Goal: Answer question/provide support: Answer question/provide support

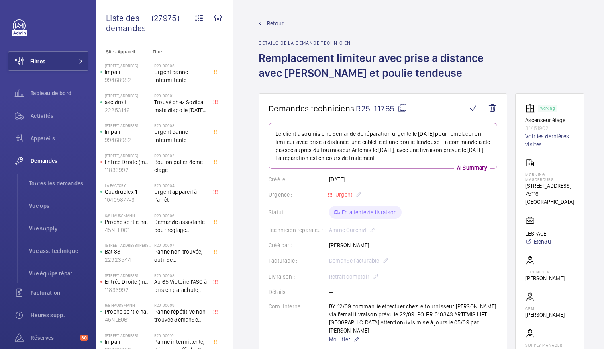
scroll to position [39, 0]
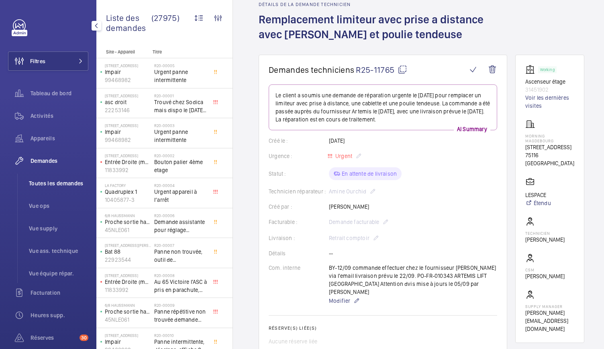
click at [51, 185] on span "Toutes les demandes" at bounding box center [58, 183] width 59 height 8
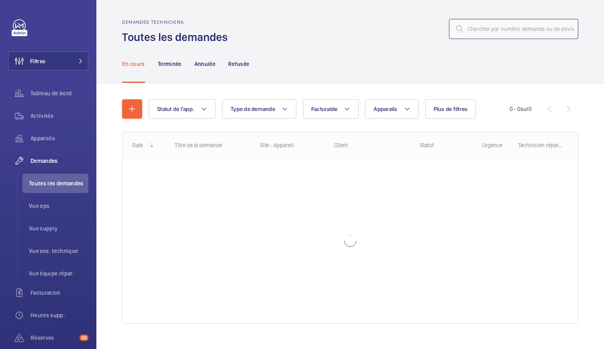
click at [469, 31] on input "text" at bounding box center [513, 29] width 129 height 20
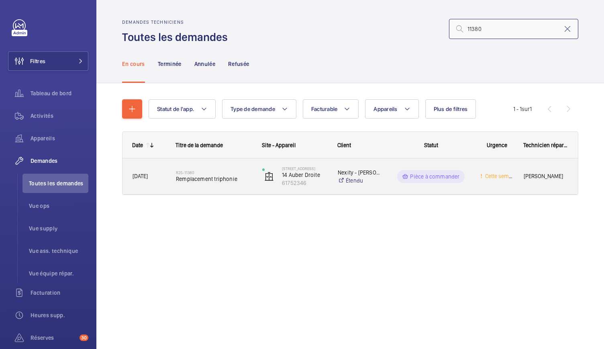
type input "11380"
click at [220, 173] on h2 "R25-11380" at bounding box center [214, 172] width 76 height 5
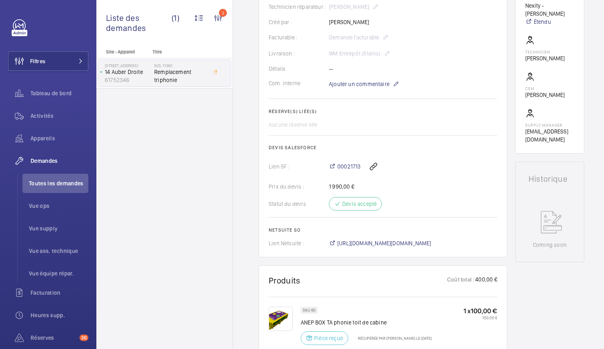
scroll to position [208, 0]
click at [398, 84] on mat-icon at bounding box center [396, 85] width 6 height 10
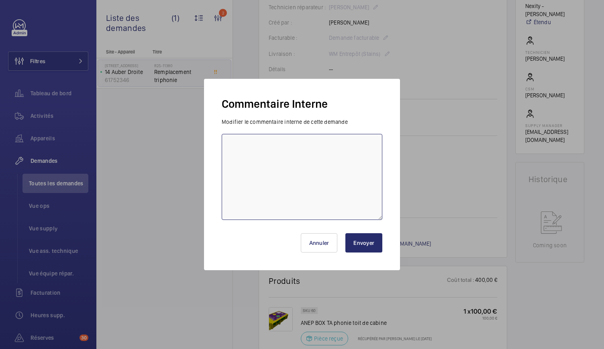
click at [275, 142] on textarea at bounding box center [302, 177] width 161 height 86
click at [323, 147] on textarea "Plastron MIDI a récupérer par [PERSON_NAME]" at bounding box center [302, 177] width 161 height 86
click at [266, 144] on textarea "Plastron MIDI a récupérer par [PERSON_NAME]" at bounding box center [302, 177] width 161 height 86
click at [326, 143] on textarea "Plastron MIDI à récupérer par [PERSON_NAME]" at bounding box center [302, 177] width 161 height 86
click at [227, 144] on textarea "Plastron MIDI à récupérer par [PERSON_NAME]" at bounding box center [302, 177] width 161 height 86
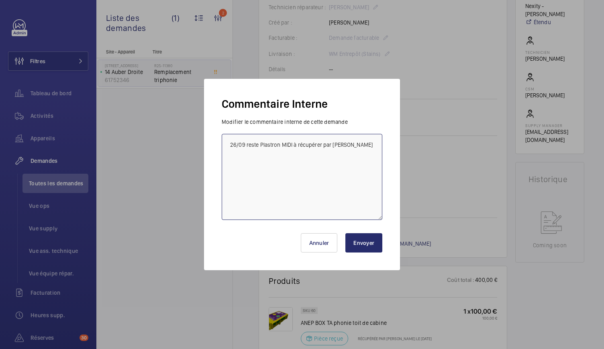
type textarea "26/09 reste Plastron MIDI à récupérer par [PERSON_NAME]"
click at [366, 240] on button "Envoyer" at bounding box center [364, 242] width 37 height 19
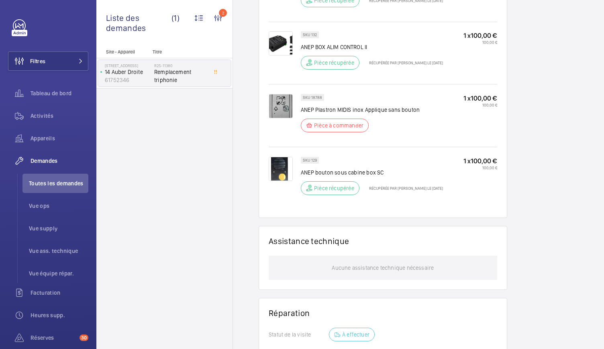
scroll to position [554, 0]
